Goal: Information Seeking & Learning: Learn about a topic

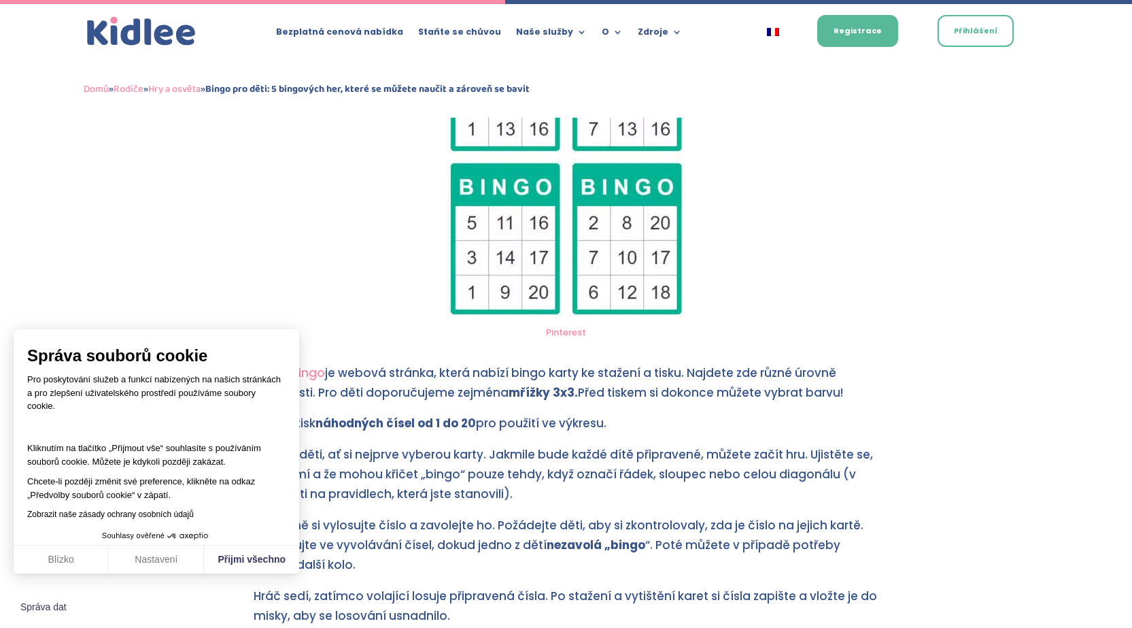
scroll to position [1700, 0]
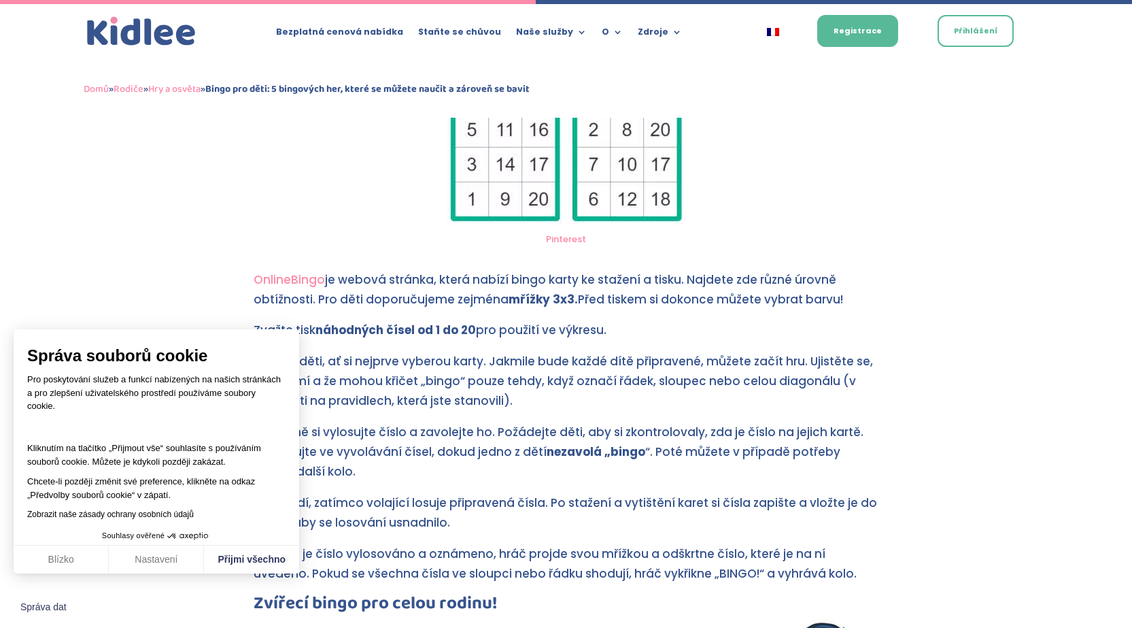
scroll to position [1768, 0]
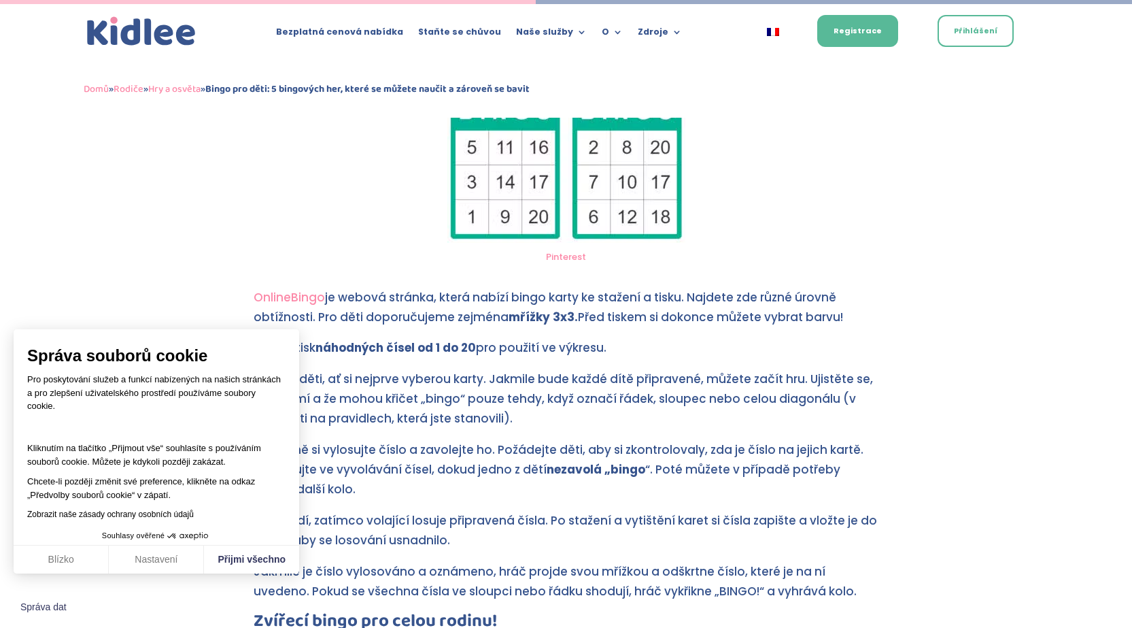
click at [297, 296] on font "OnlineBingo" at bounding box center [289, 297] width 71 height 16
click at [241, 560] on font "Přijmi všechno" at bounding box center [252, 559] width 68 height 11
checkbox input "true"
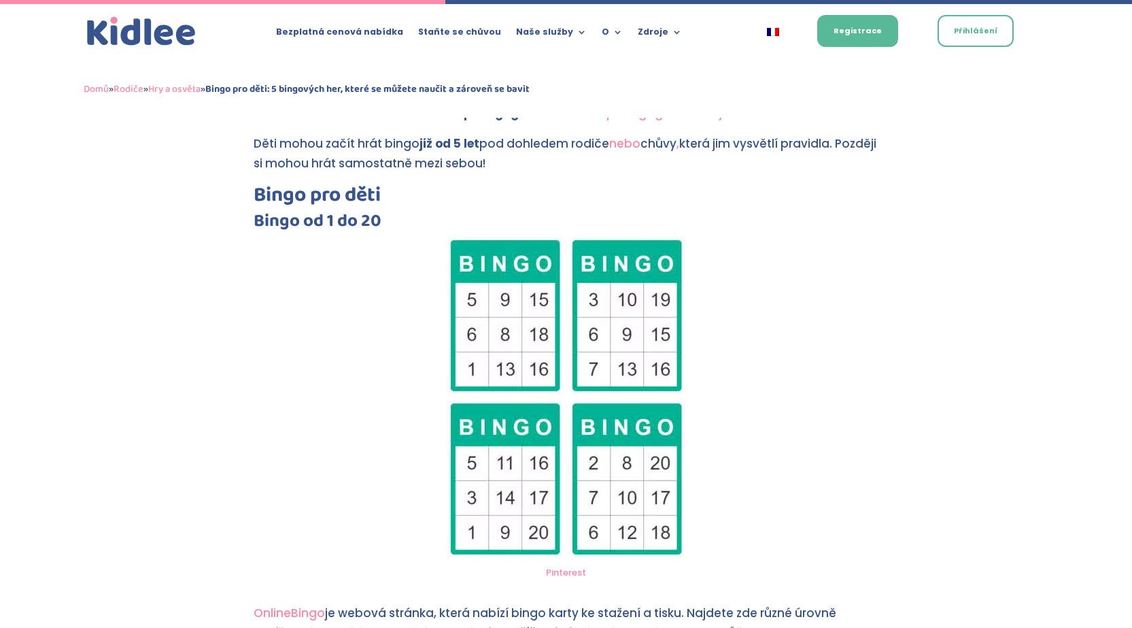
scroll to position [1496, 0]
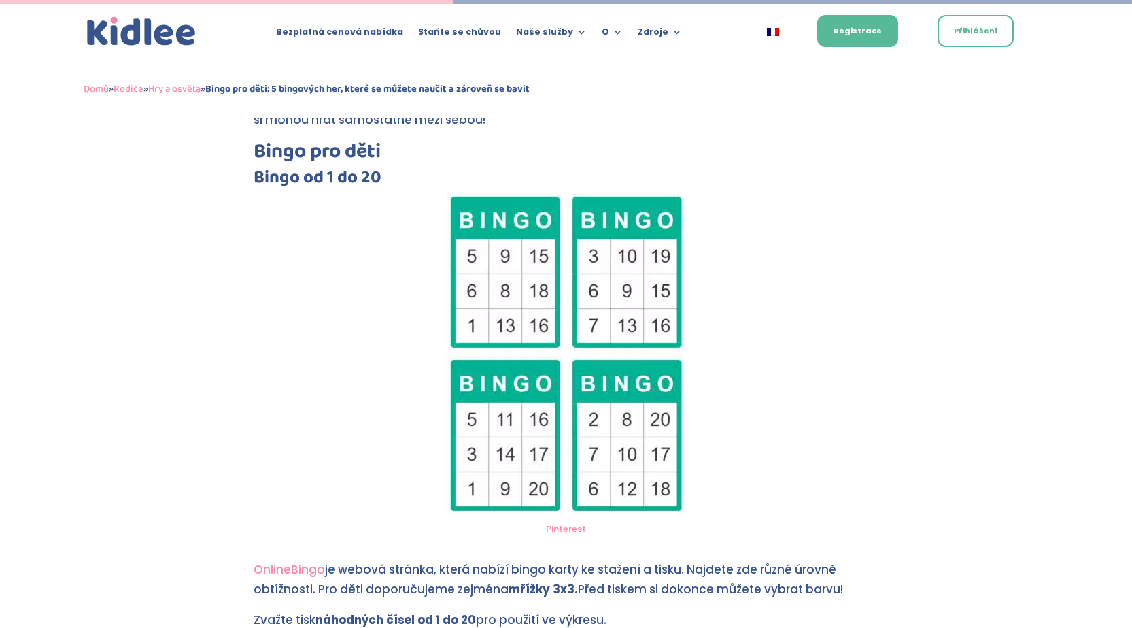
click at [601, 292] on img at bounding box center [567, 354] width 238 height 322
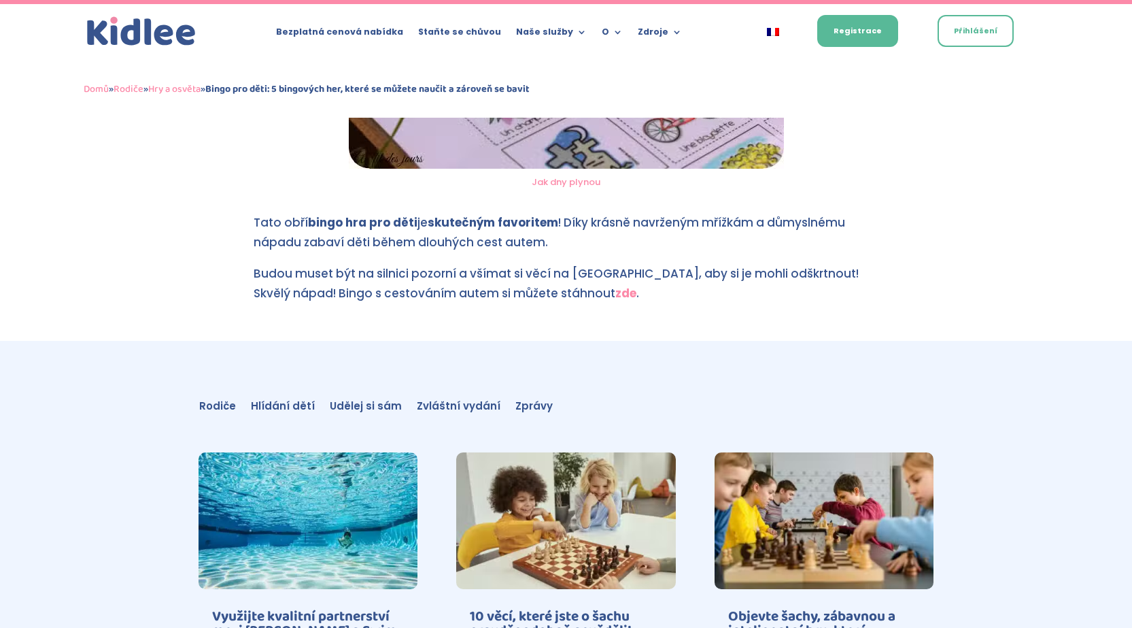
scroll to position [4217, 0]
